Goal: Transaction & Acquisition: Purchase product/service

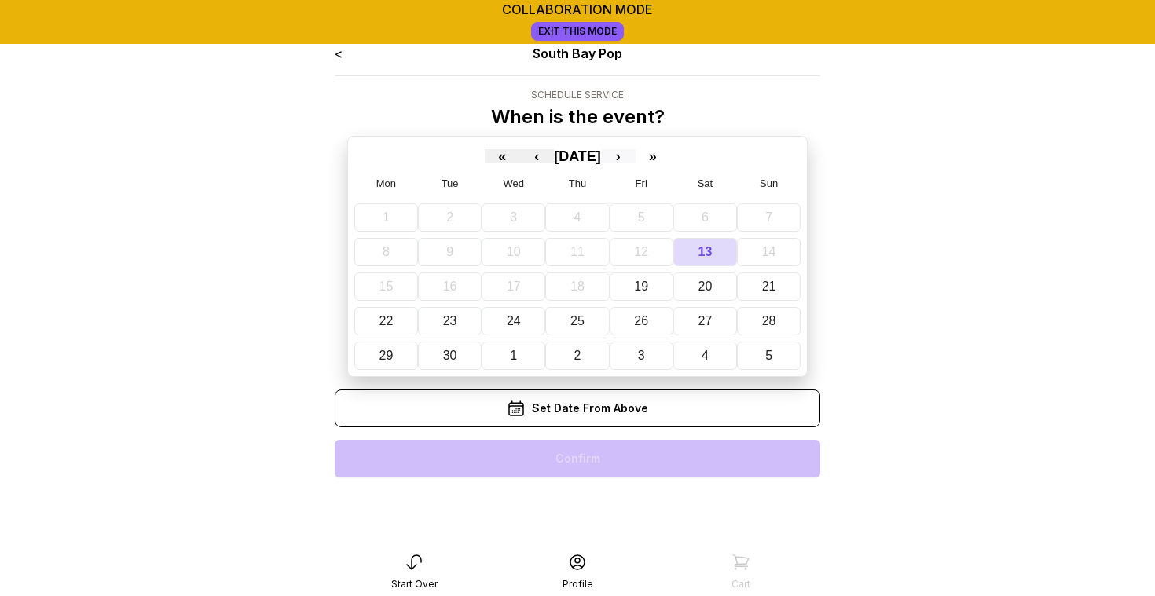
click at [636, 155] on button "›" at bounding box center [618, 156] width 35 height 14
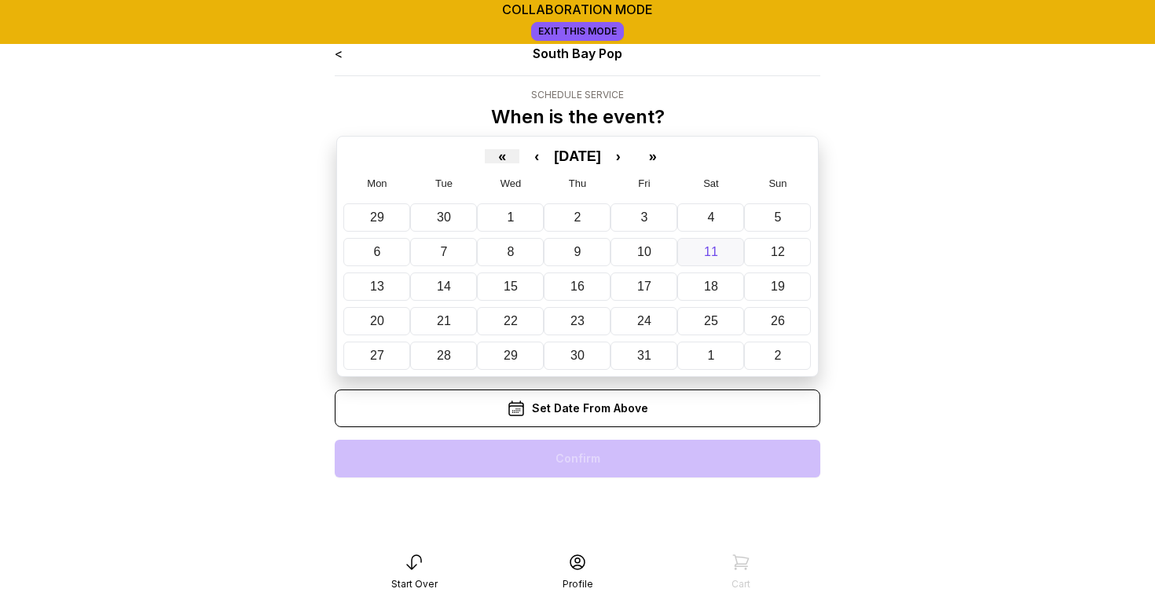
click at [701, 251] on button "11" at bounding box center [710, 252] width 67 height 28
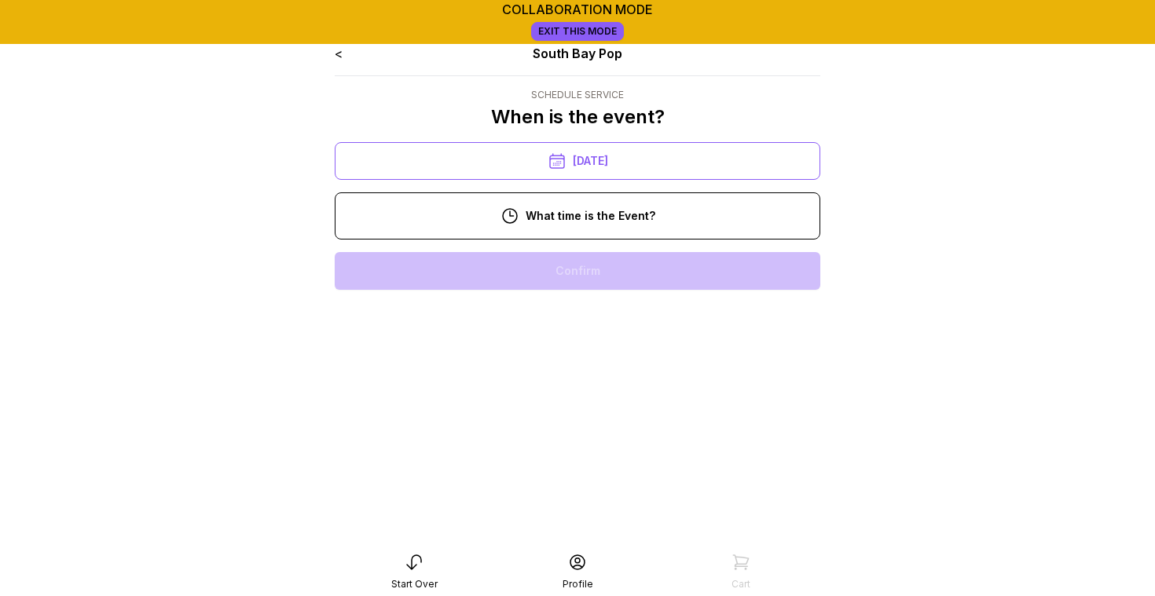
click at [602, 309] on div "11:00 am" at bounding box center [577, 322] width 460 height 38
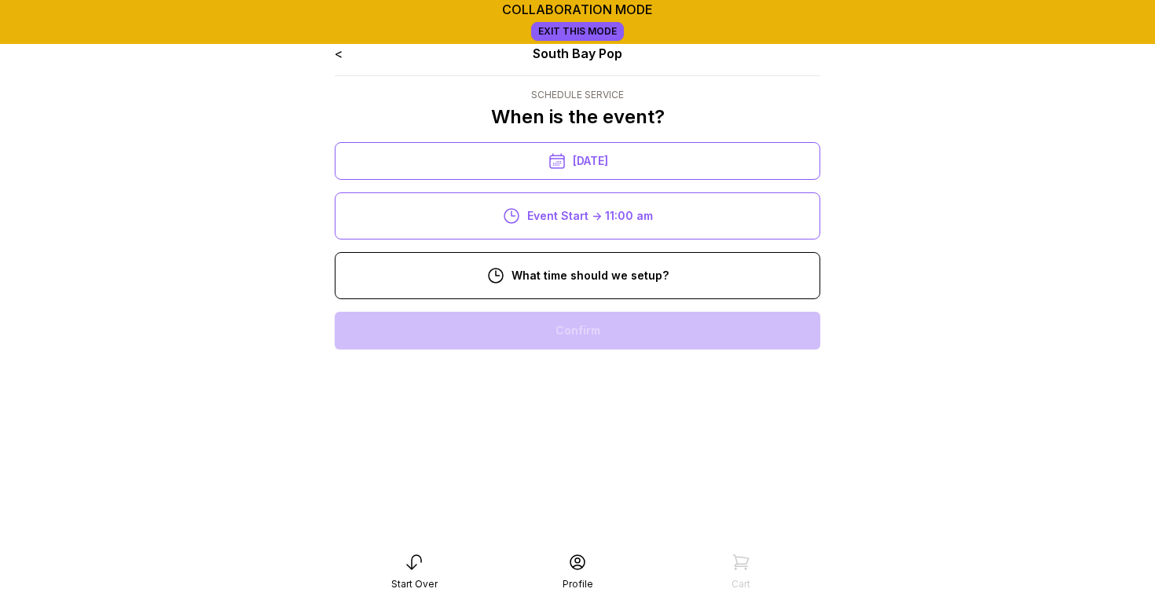
click at [615, 381] on div "9:00 am" at bounding box center [577, 381] width 460 height 38
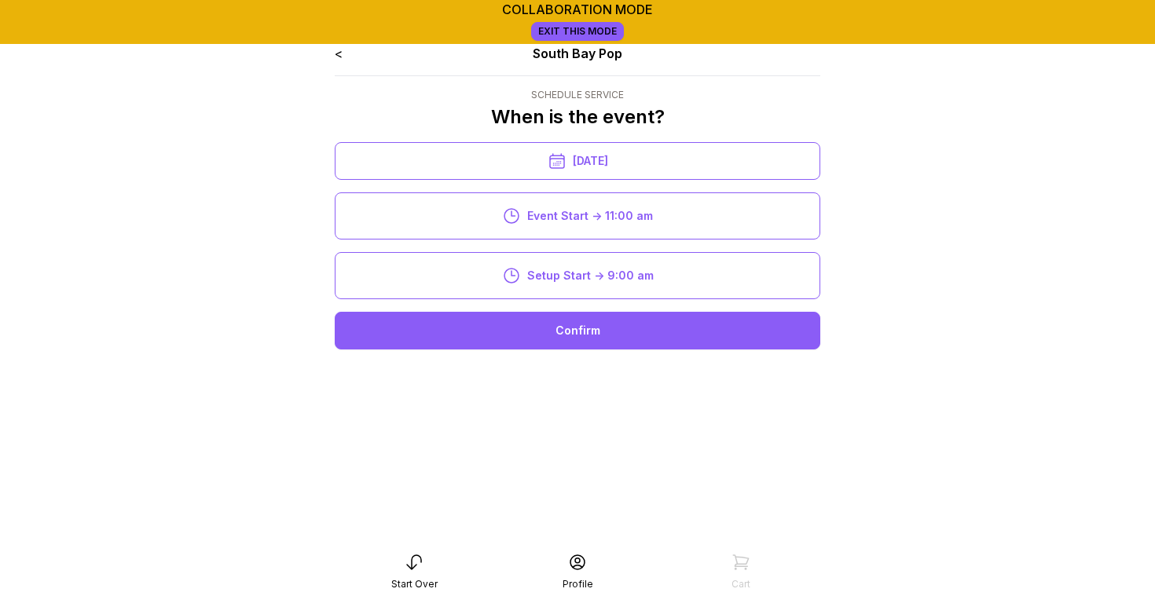
click at [578, 328] on div "Confirm" at bounding box center [578, 331] width 486 height 38
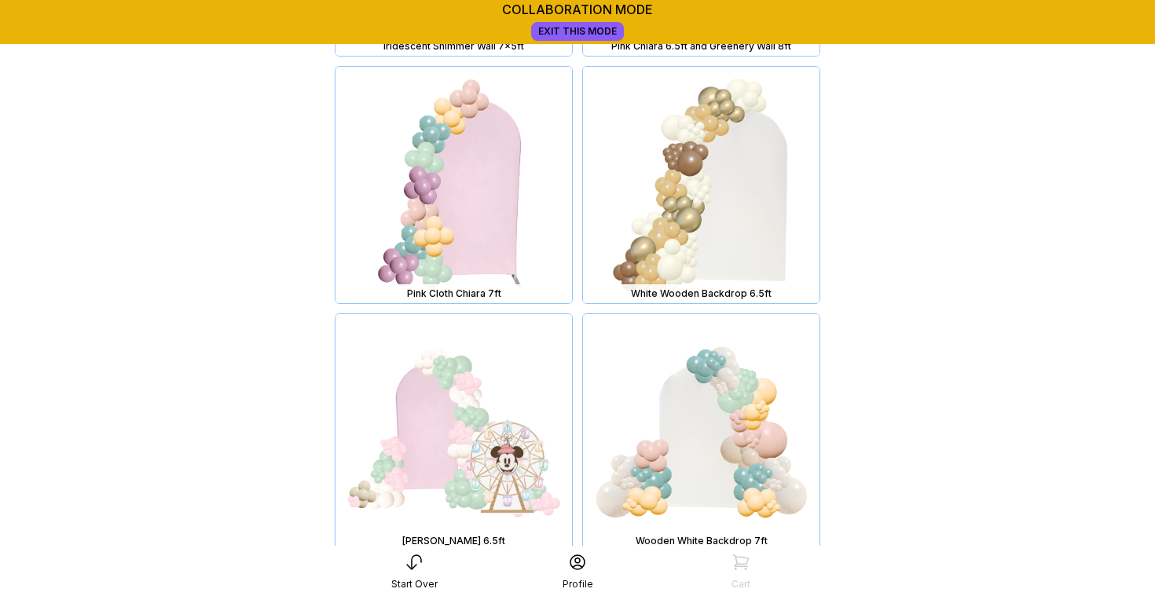
scroll to position [5912, 0]
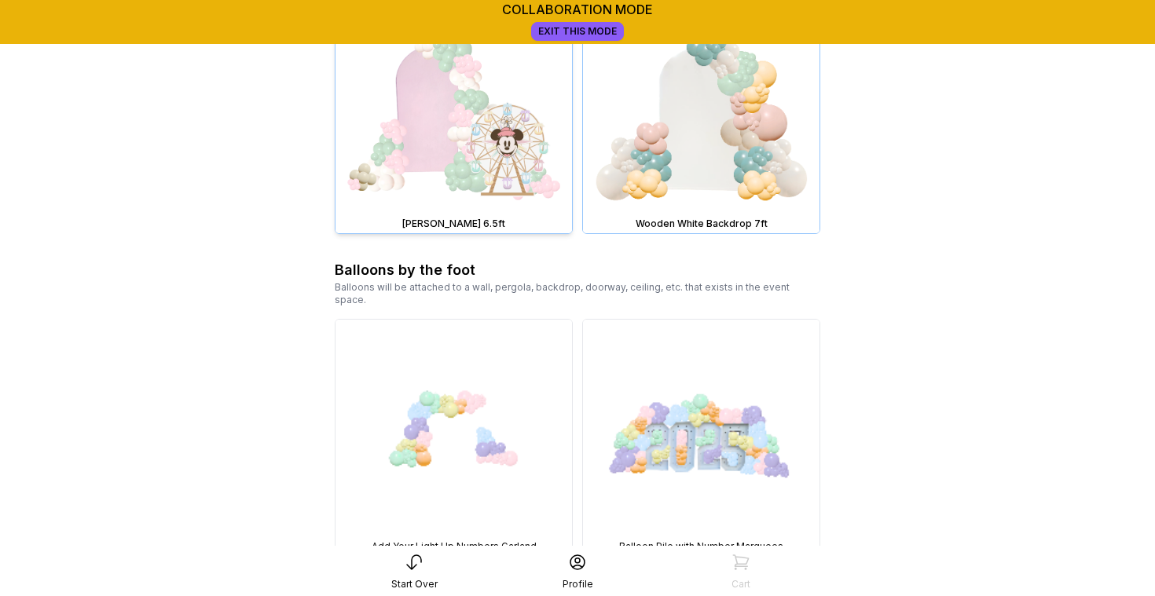
click at [450, 96] on img at bounding box center [454, 115] width 237 height 237
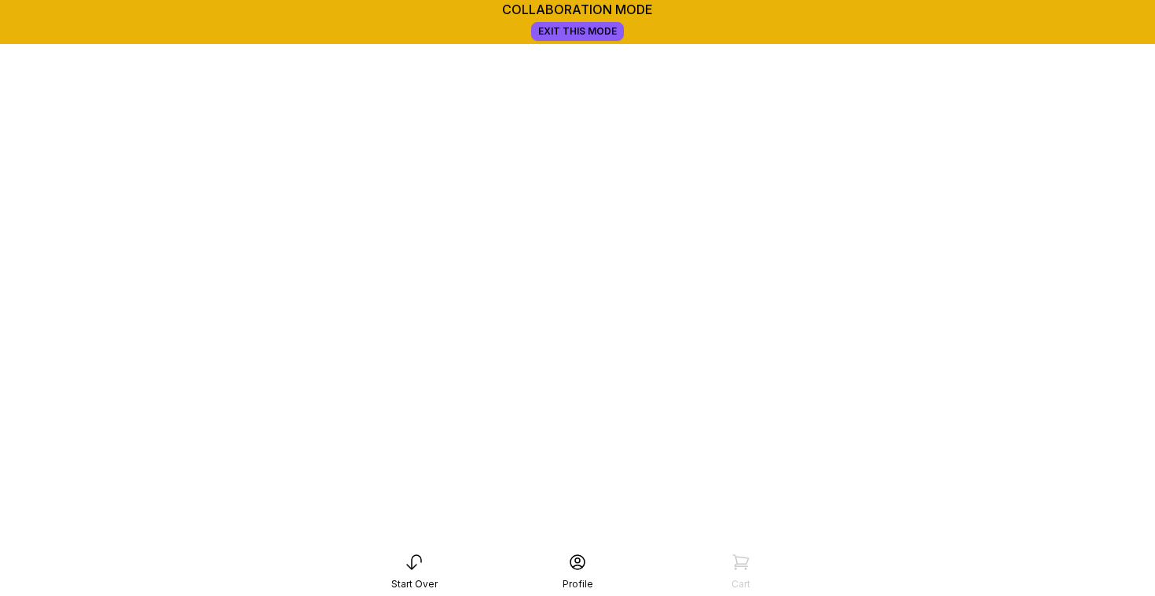
scroll to position [220, 0]
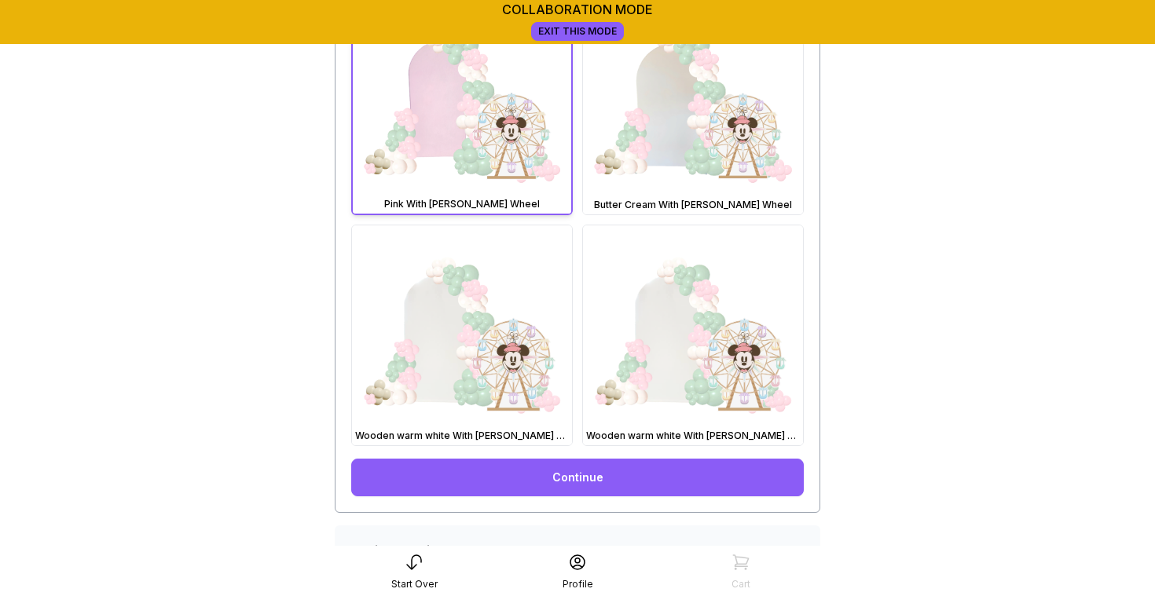
scroll to position [553, 0]
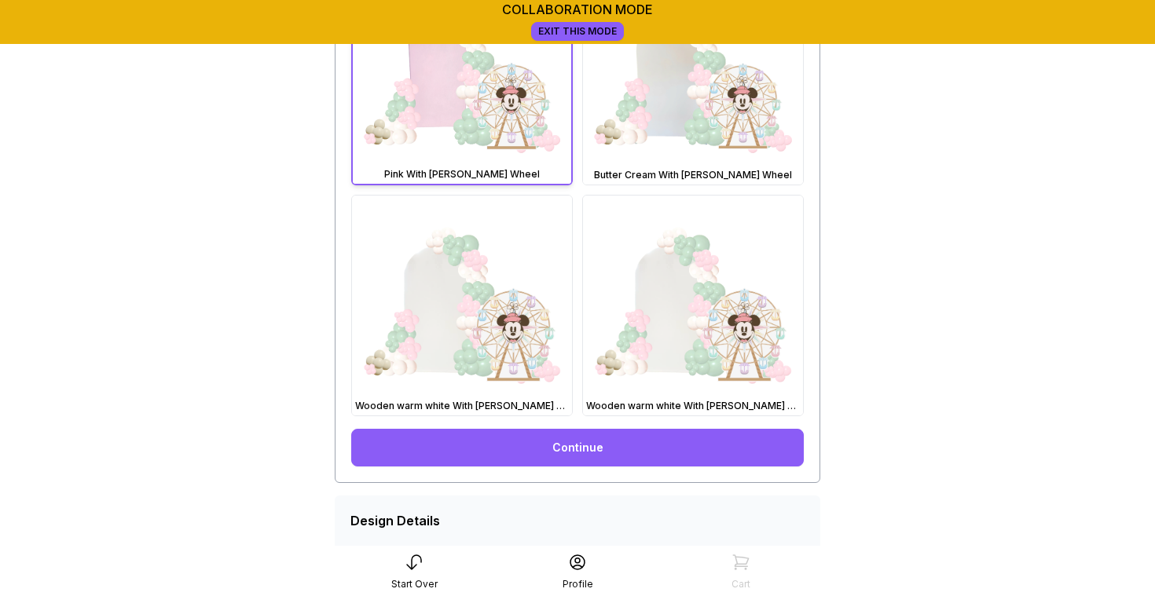
click at [612, 456] on link "Continue" at bounding box center [577, 448] width 453 height 38
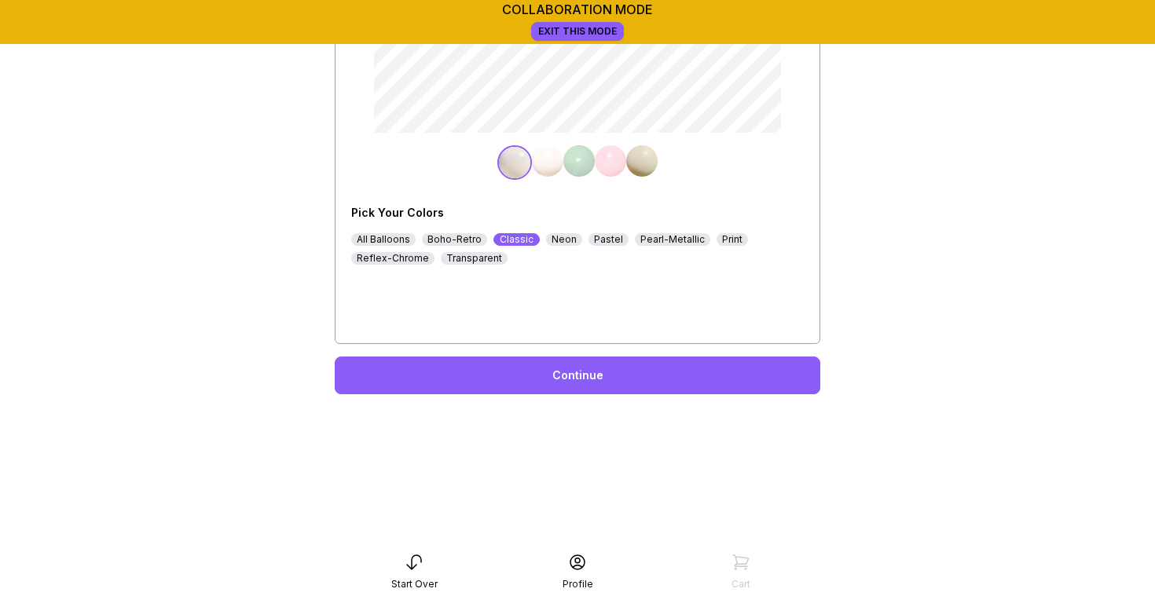
scroll to position [373, 0]
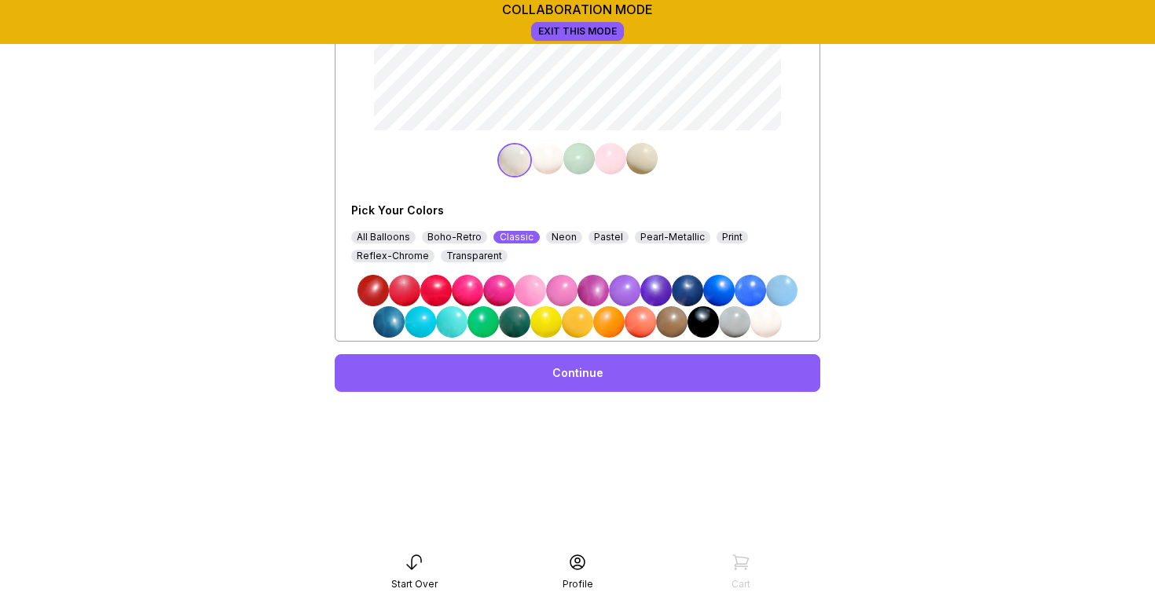
click at [587, 381] on div "Continue" at bounding box center [578, 373] width 486 height 38
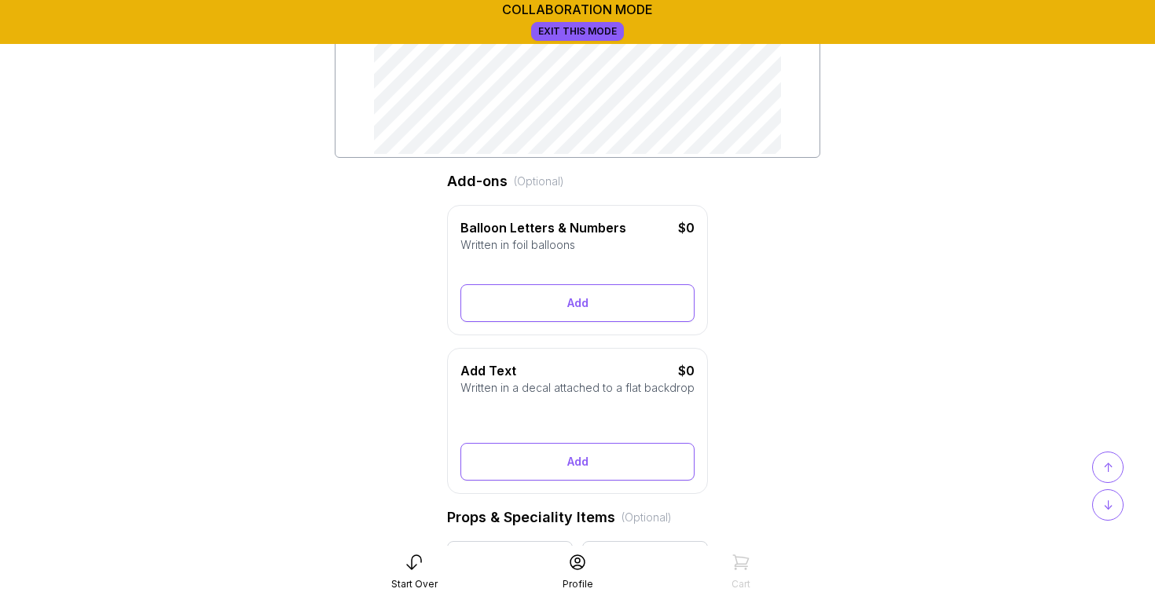
scroll to position [437, 0]
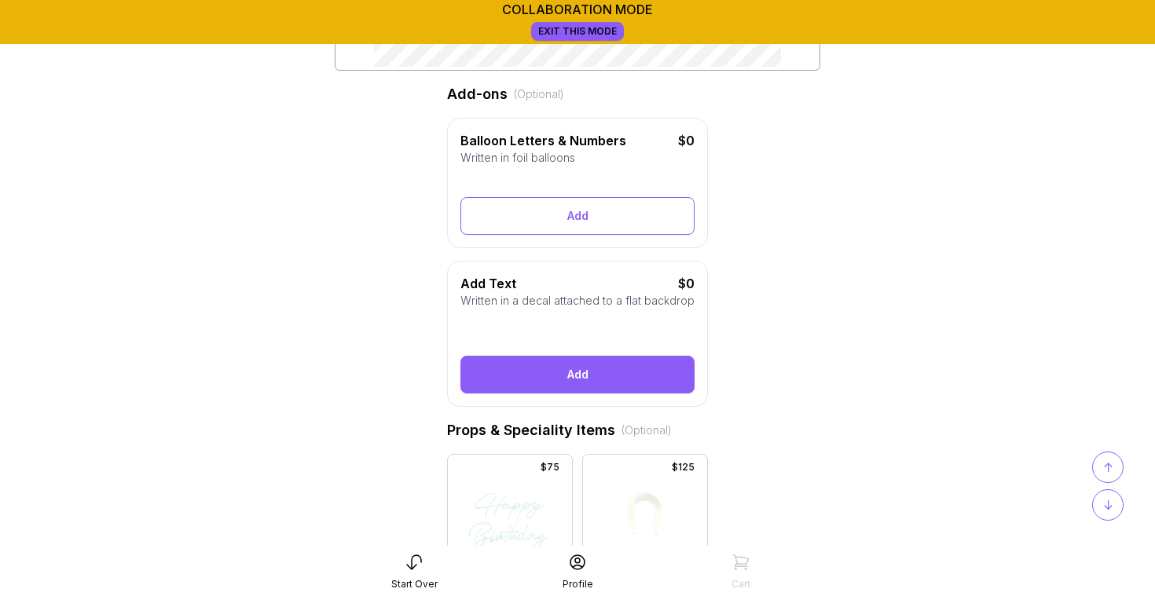
click at [540, 377] on button "Add" at bounding box center [577, 375] width 234 height 38
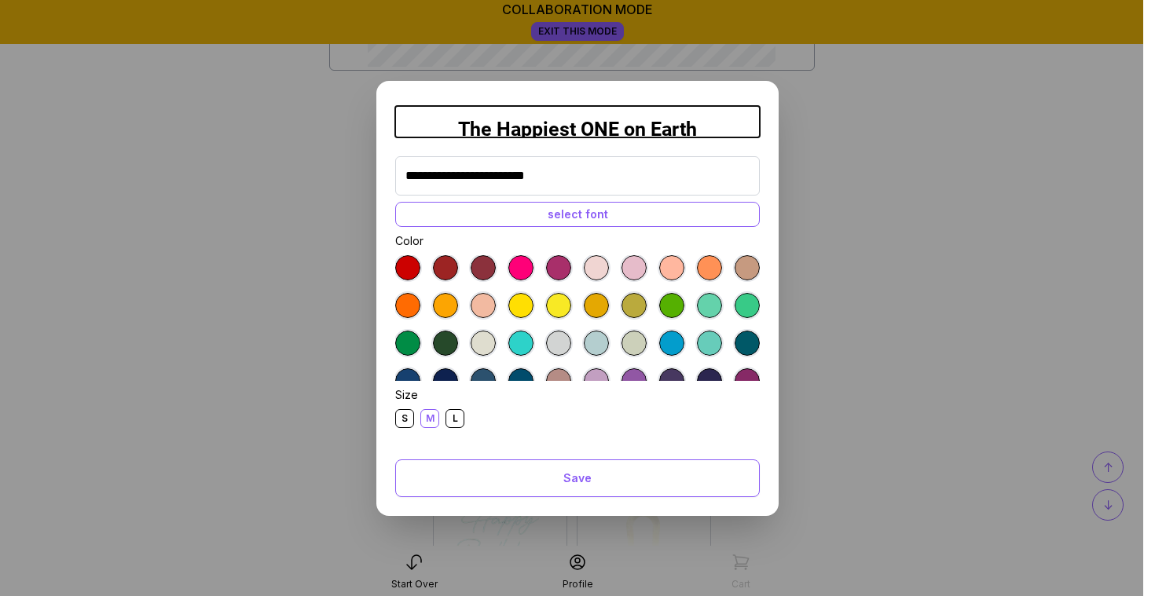
type input "**********"
click at [559, 270] on div at bounding box center [558, 267] width 25 height 25
click at [568, 218] on div "select font" at bounding box center [577, 214] width 365 height 25
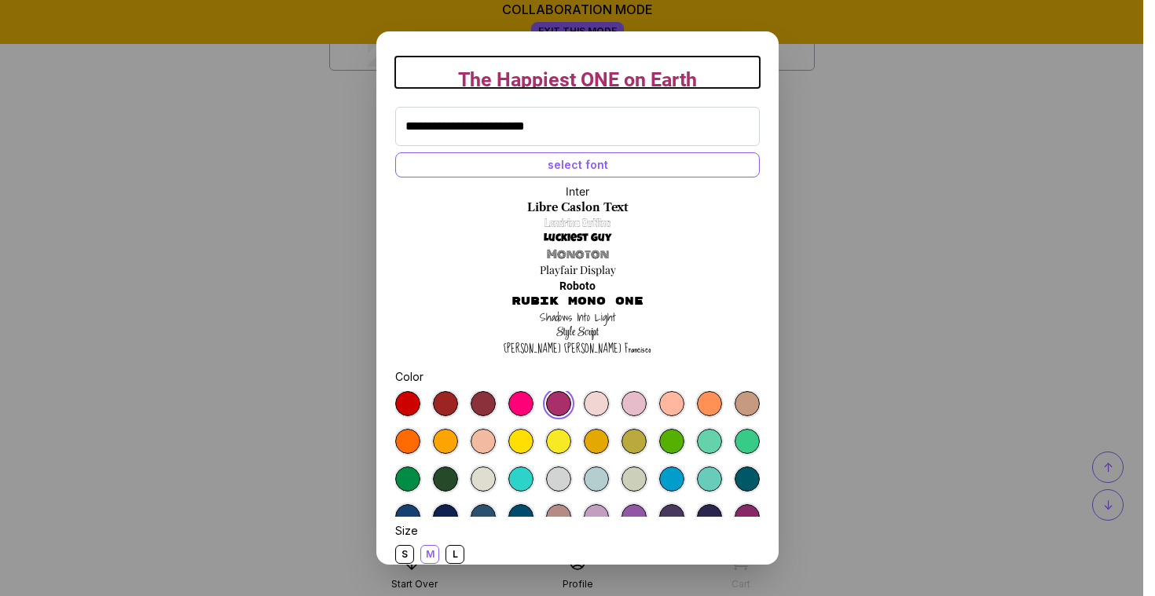
click at [593, 320] on link "Shadows Into Light" at bounding box center [578, 318] width 76 height 16
click at [592, 341] on link "Sue Ellen Francisco" at bounding box center [578, 349] width 148 height 16
click at [592, 350] on link "Sue Ellen Francisco" at bounding box center [578, 349] width 148 height 16
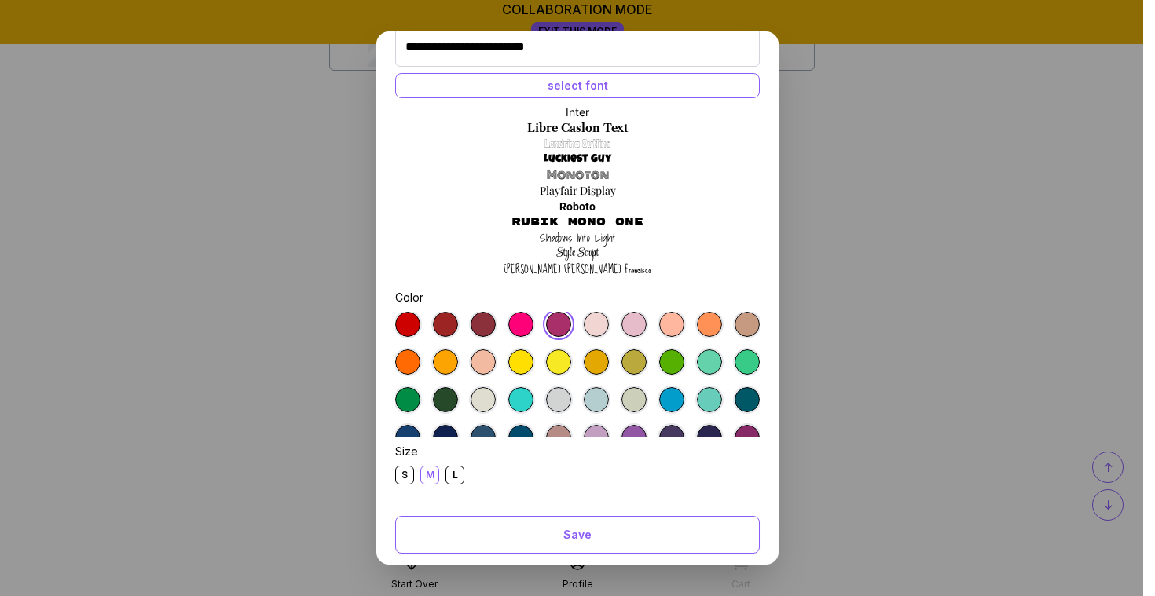
scroll to position [86, 0]
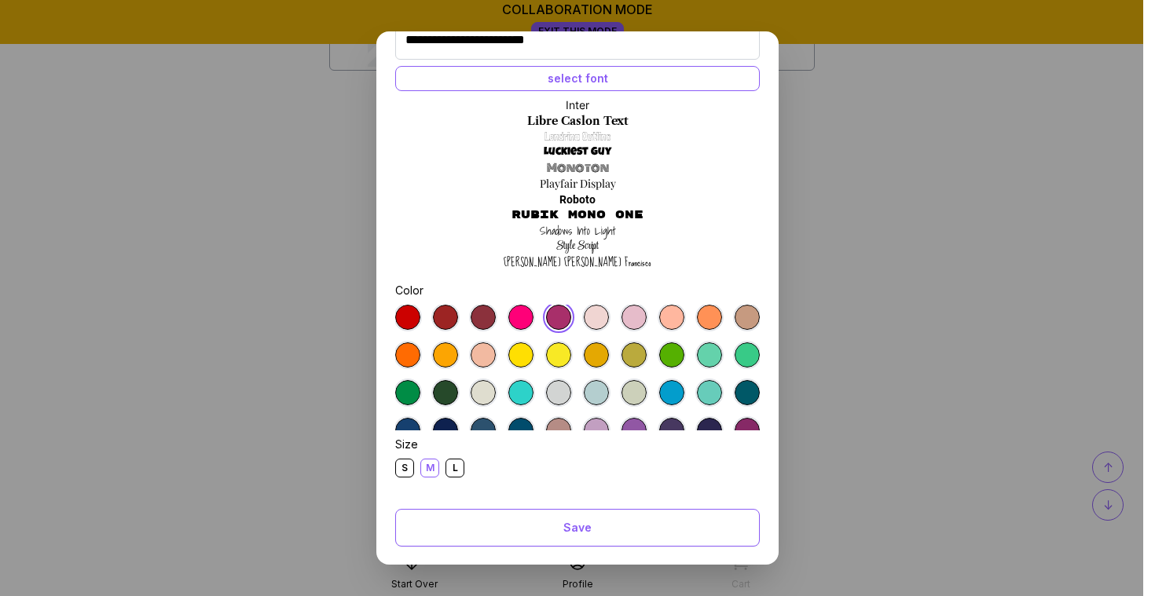
click at [406, 465] on div "S" at bounding box center [404, 468] width 19 height 19
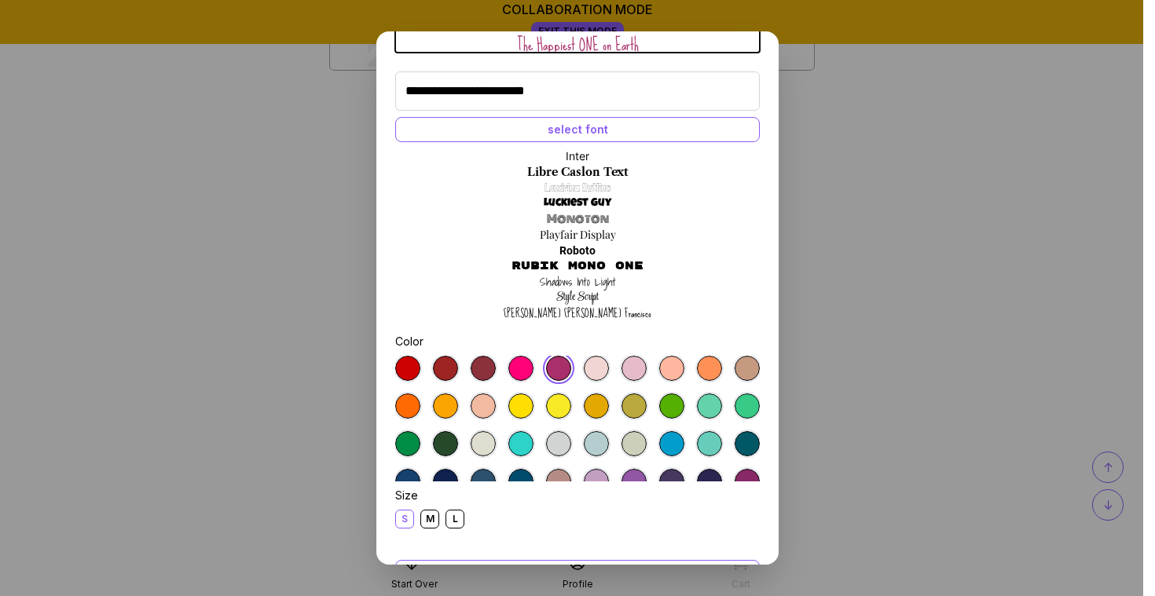
scroll to position [87, 0]
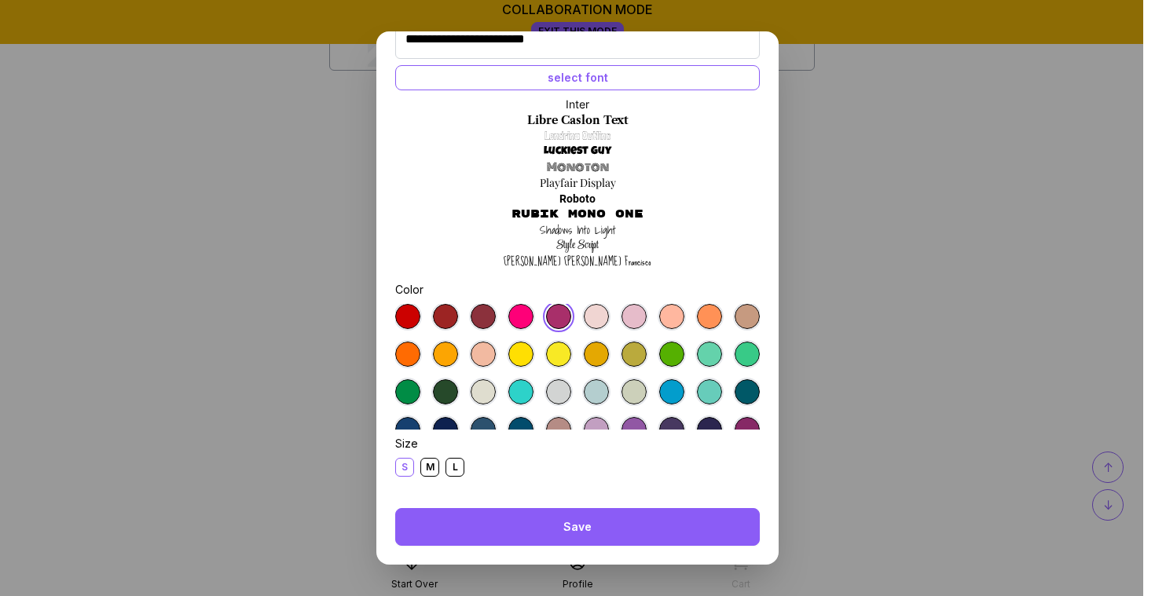
click at [572, 527] on button "Save" at bounding box center [577, 527] width 365 height 38
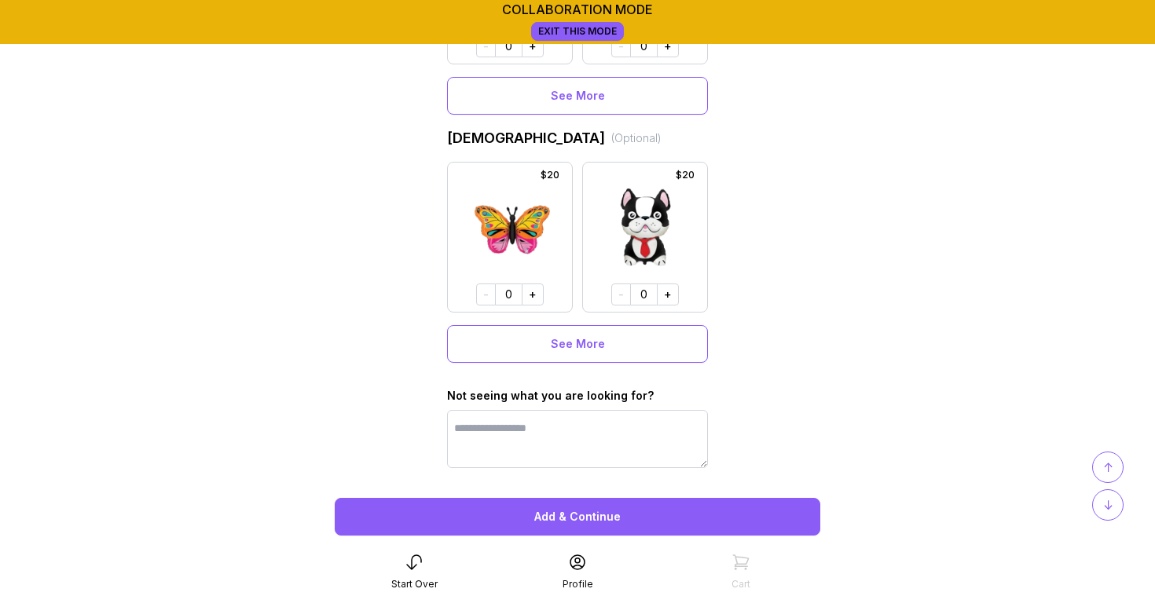
scroll to position [1429, 0]
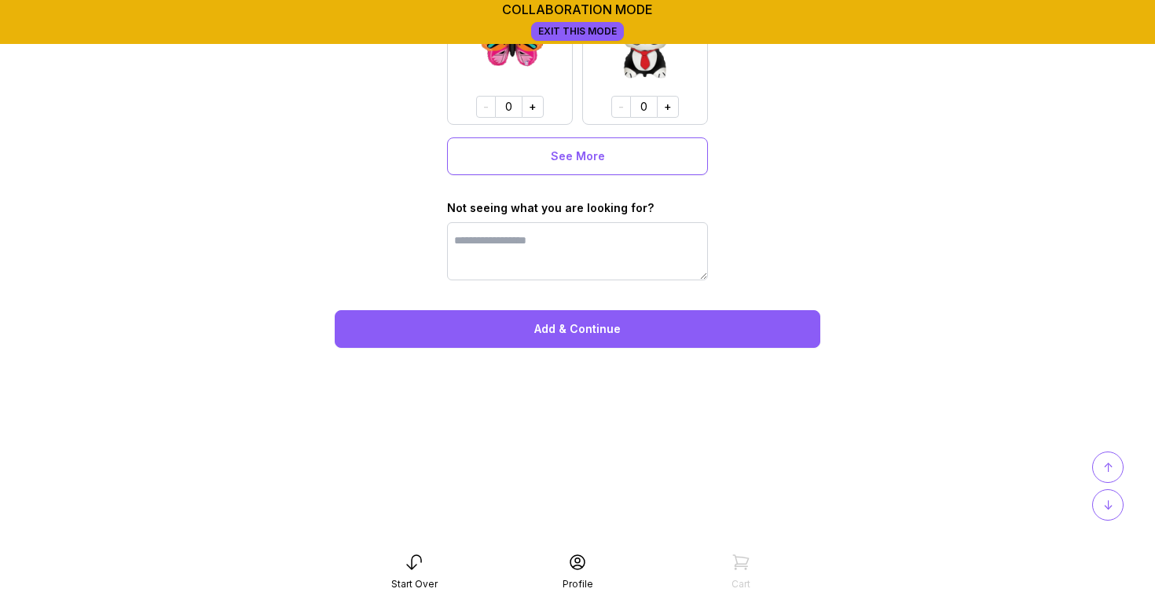
click at [593, 328] on button "Add & Continue" at bounding box center [578, 329] width 486 height 38
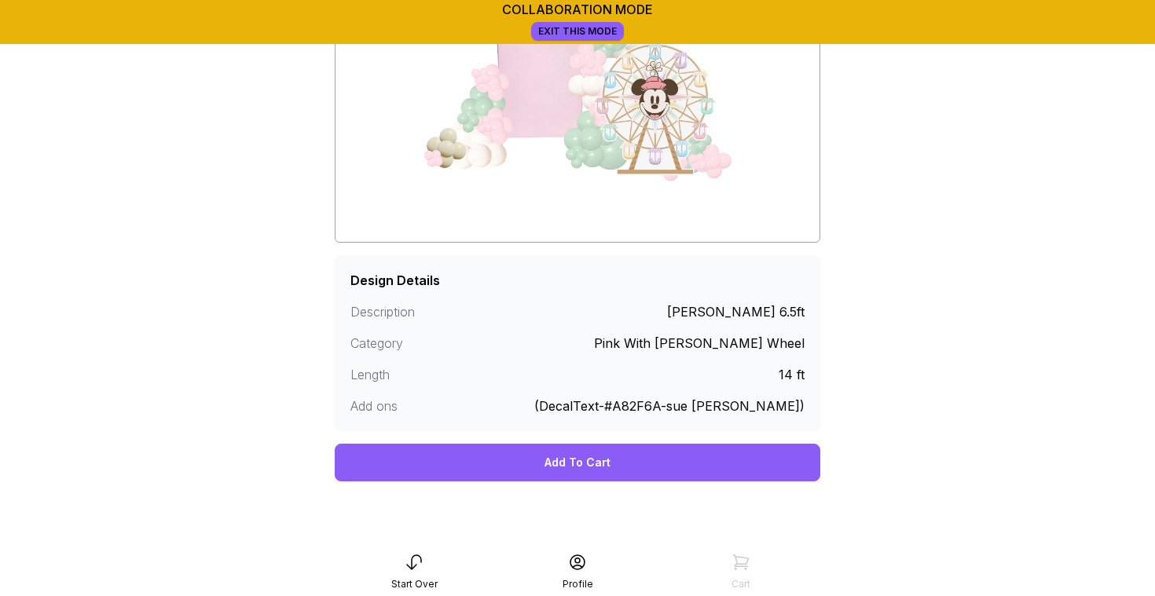
scroll to position [281, 0]
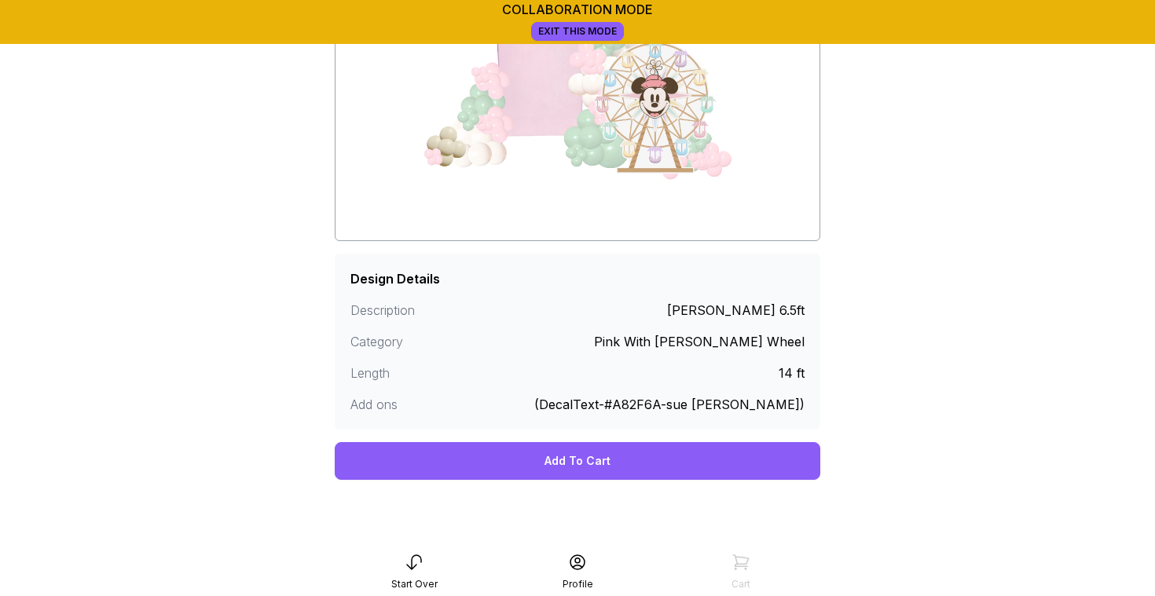
click at [589, 471] on div "Add To Cart" at bounding box center [578, 461] width 486 height 38
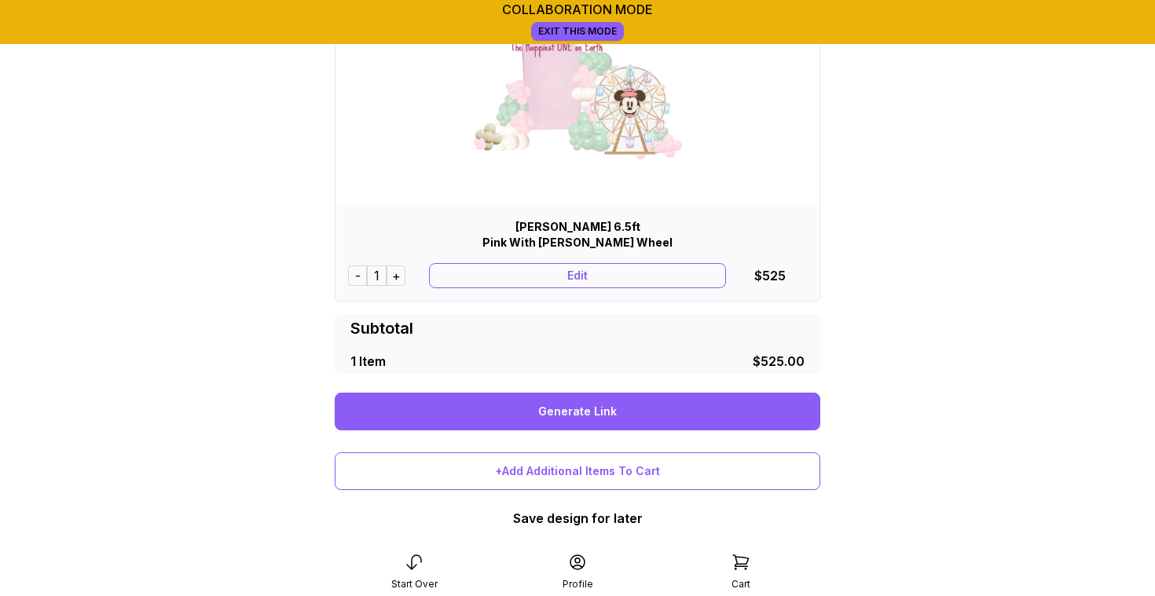
scroll to position [215, 0]
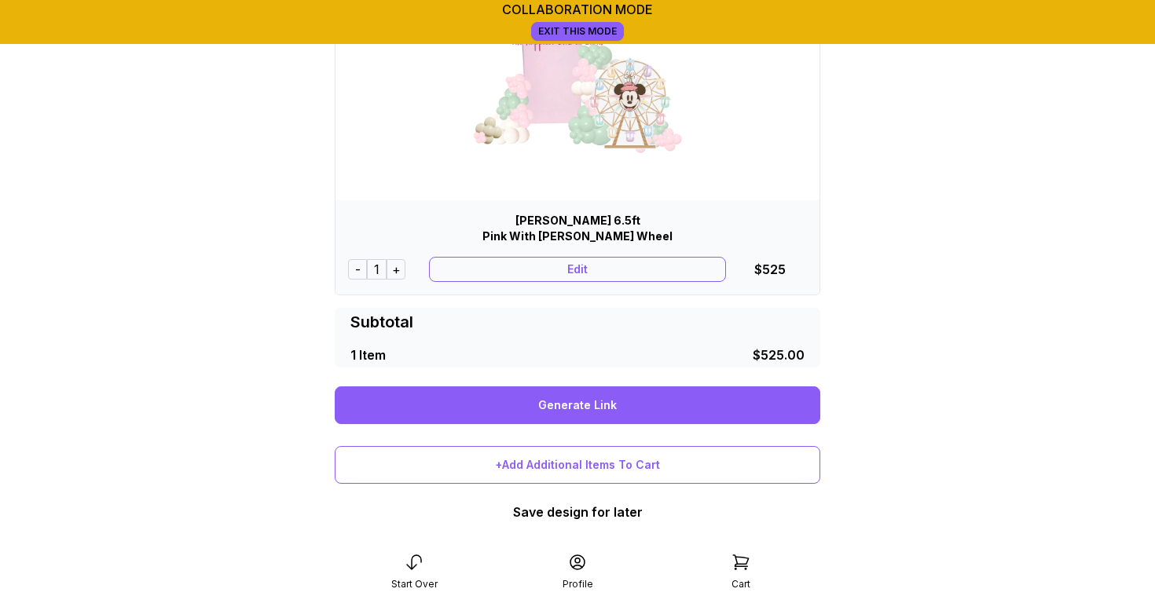
click at [582, 409] on link "Generate Link" at bounding box center [578, 406] width 486 height 38
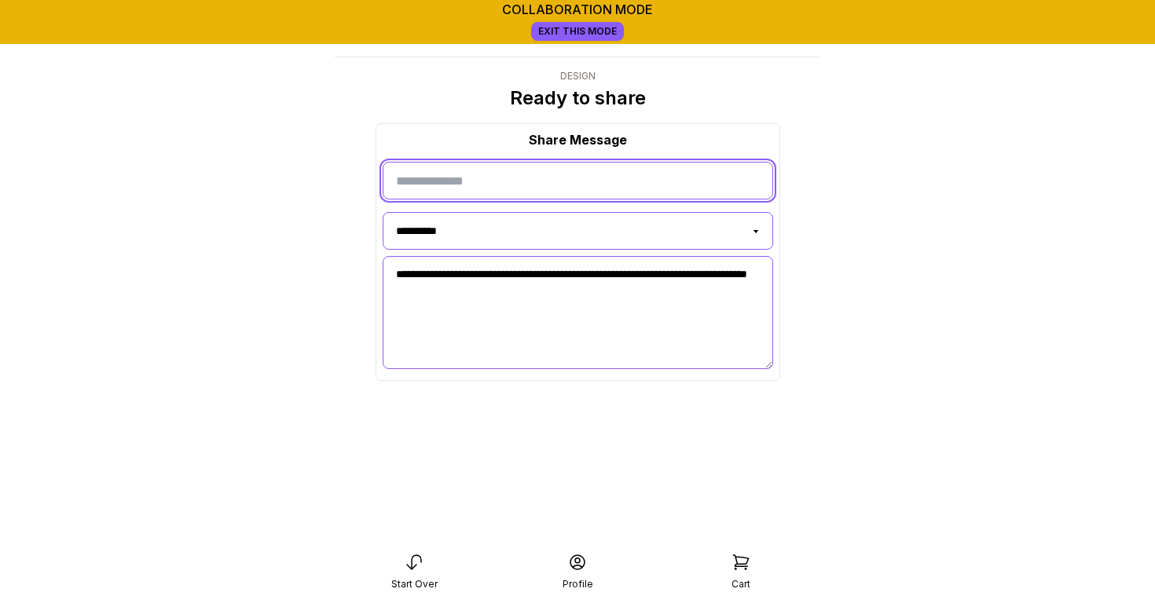
click at [457, 184] on input "input" at bounding box center [578, 181] width 391 height 38
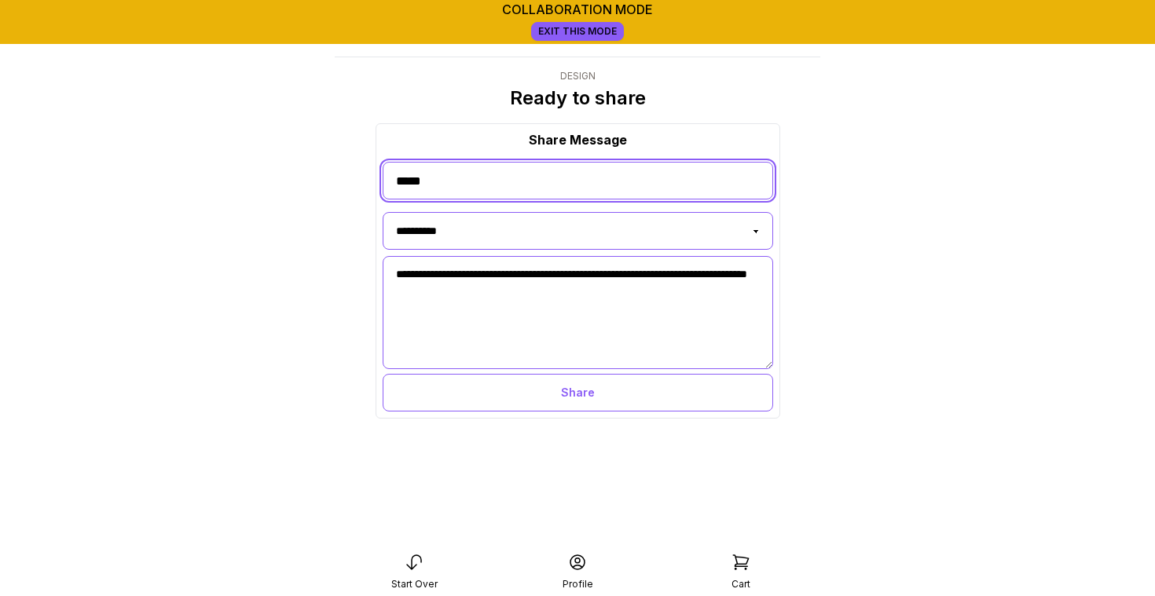
type input "*****"
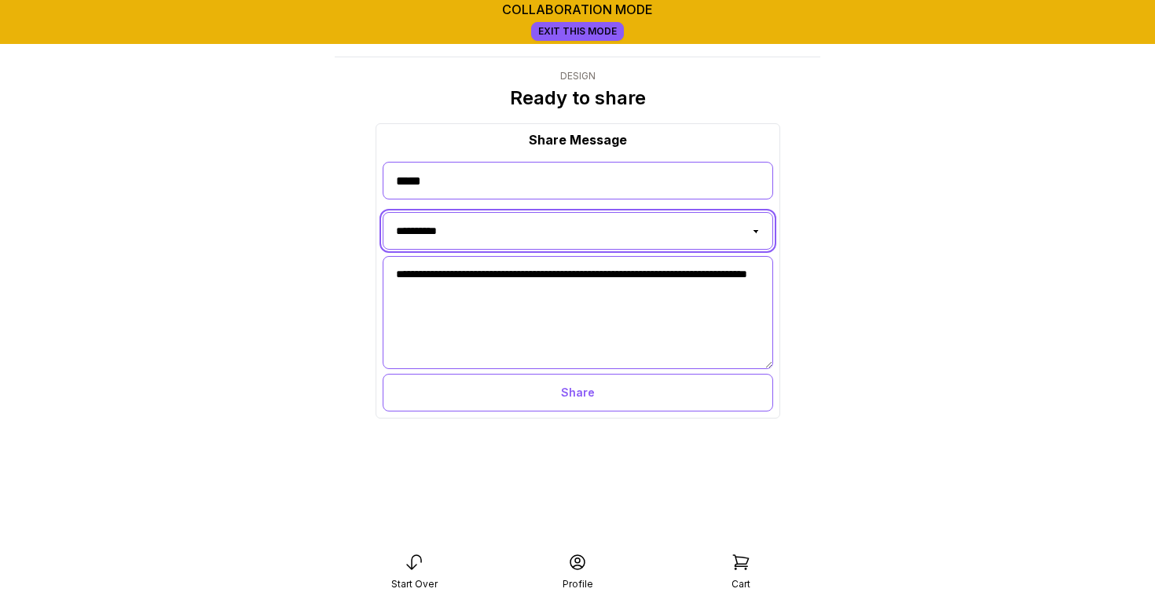
click at [461, 233] on select "**********" at bounding box center [578, 231] width 391 height 38
select select "**********"
click at [383, 212] on select "**********" at bounding box center [578, 231] width 391 height 38
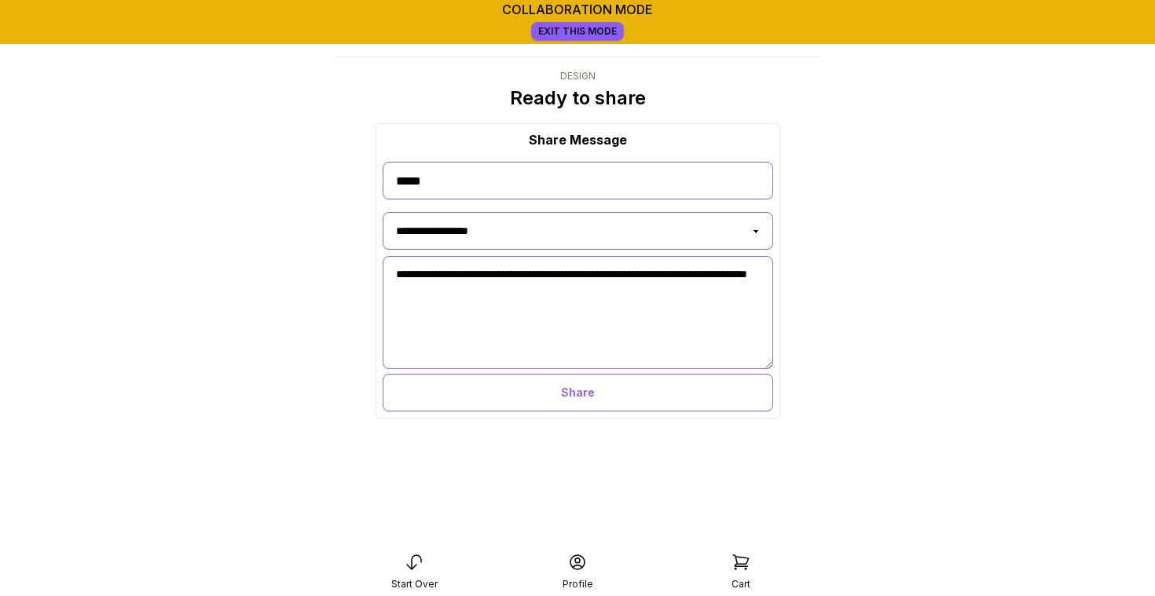
click at [580, 391] on div "Share" at bounding box center [578, 393] width 391 height 38
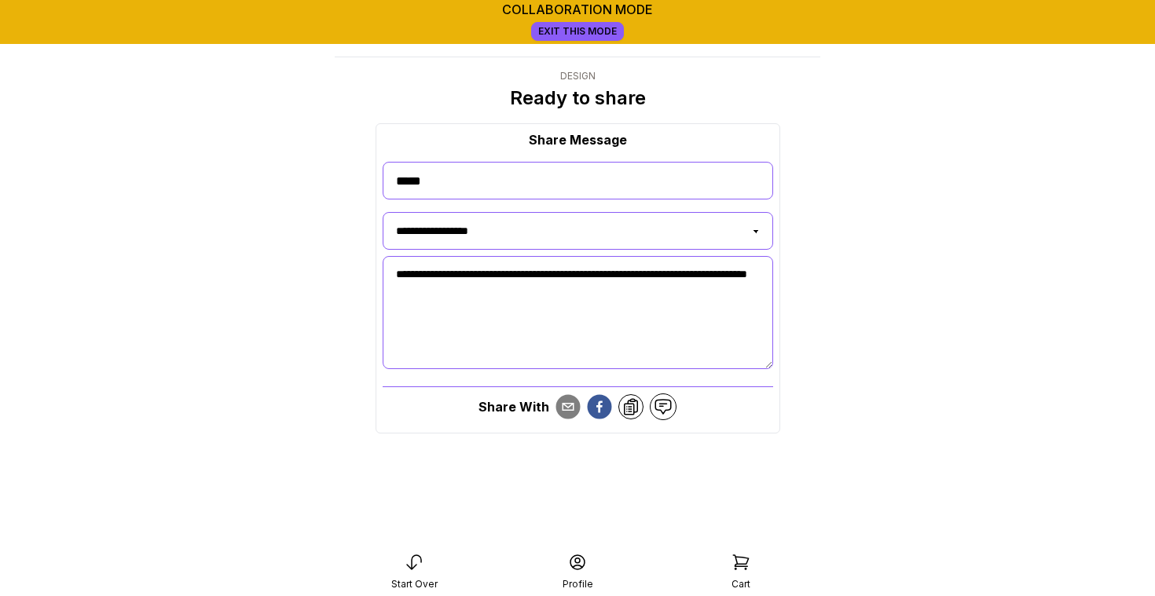
click at [628, 408] on icon at bounding box center [631, 407] width 13 height 16
